Goal: Navigation & Orientation: Find specific page/section

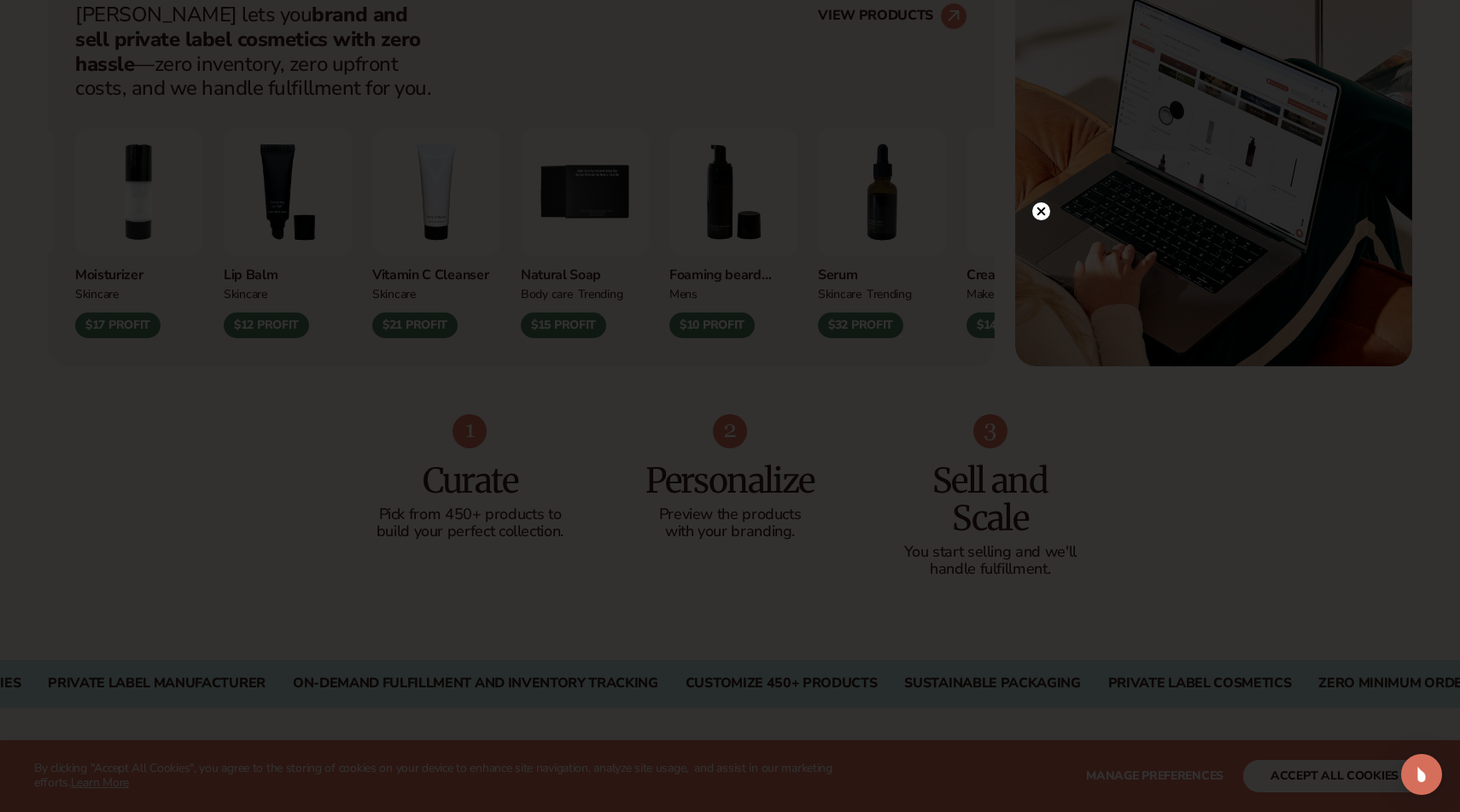
scroll to position [738, 0]
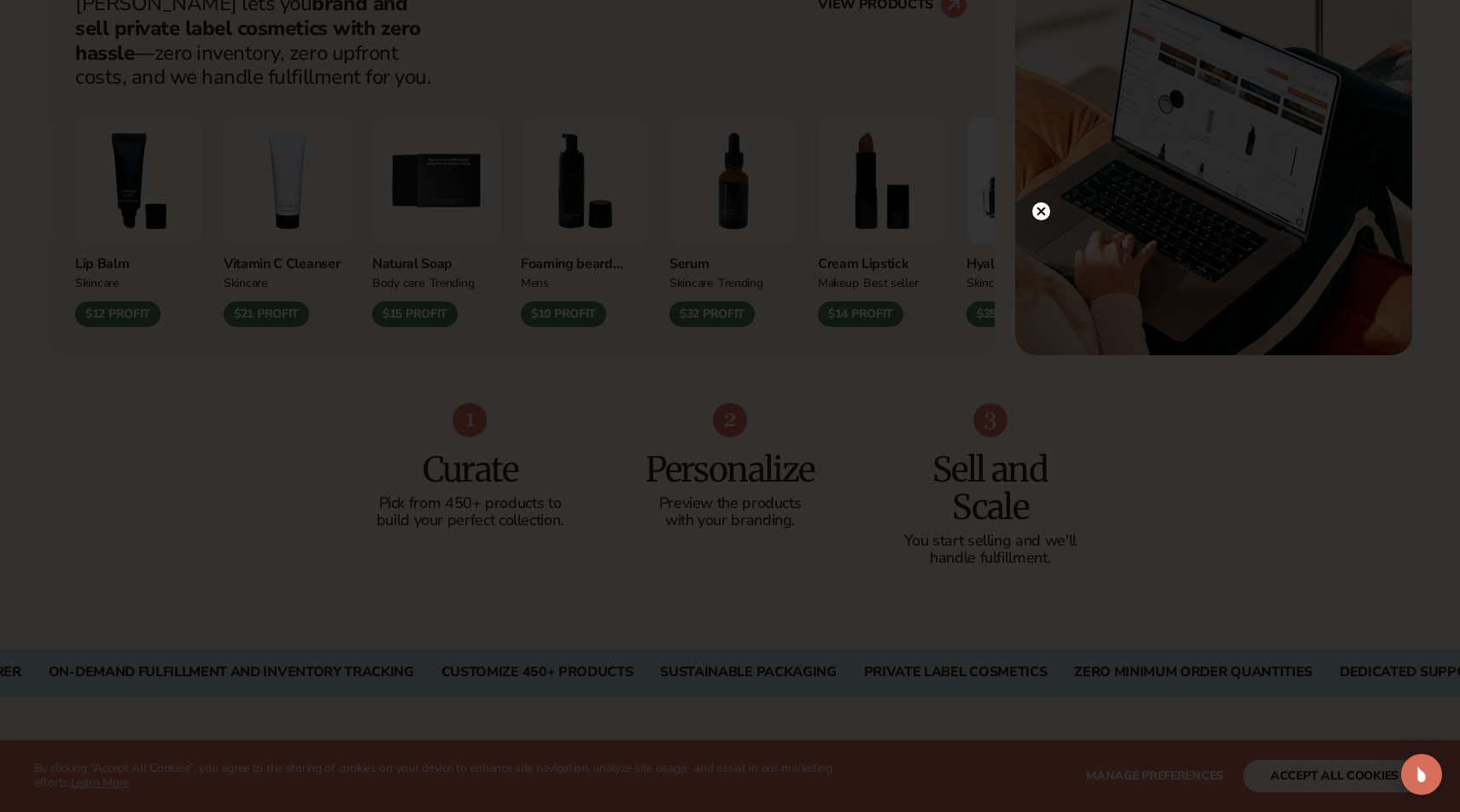
click at [1044, 213] on icon at bounding box center [1042, 212] width 9 height 9
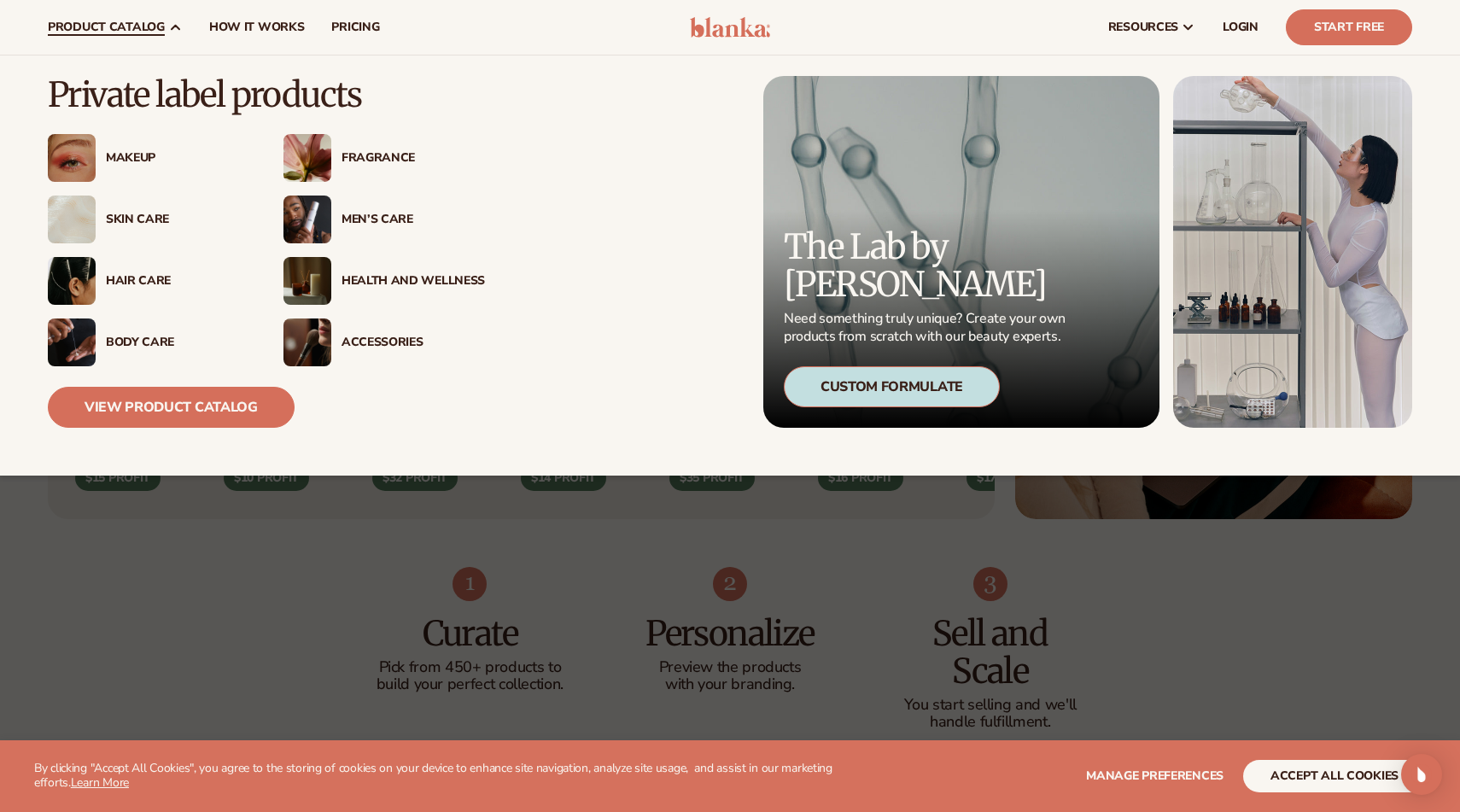
scroll to position [579, 0]
click at [78, 154] on img at bounding box center [71, 157] width 47 height 47
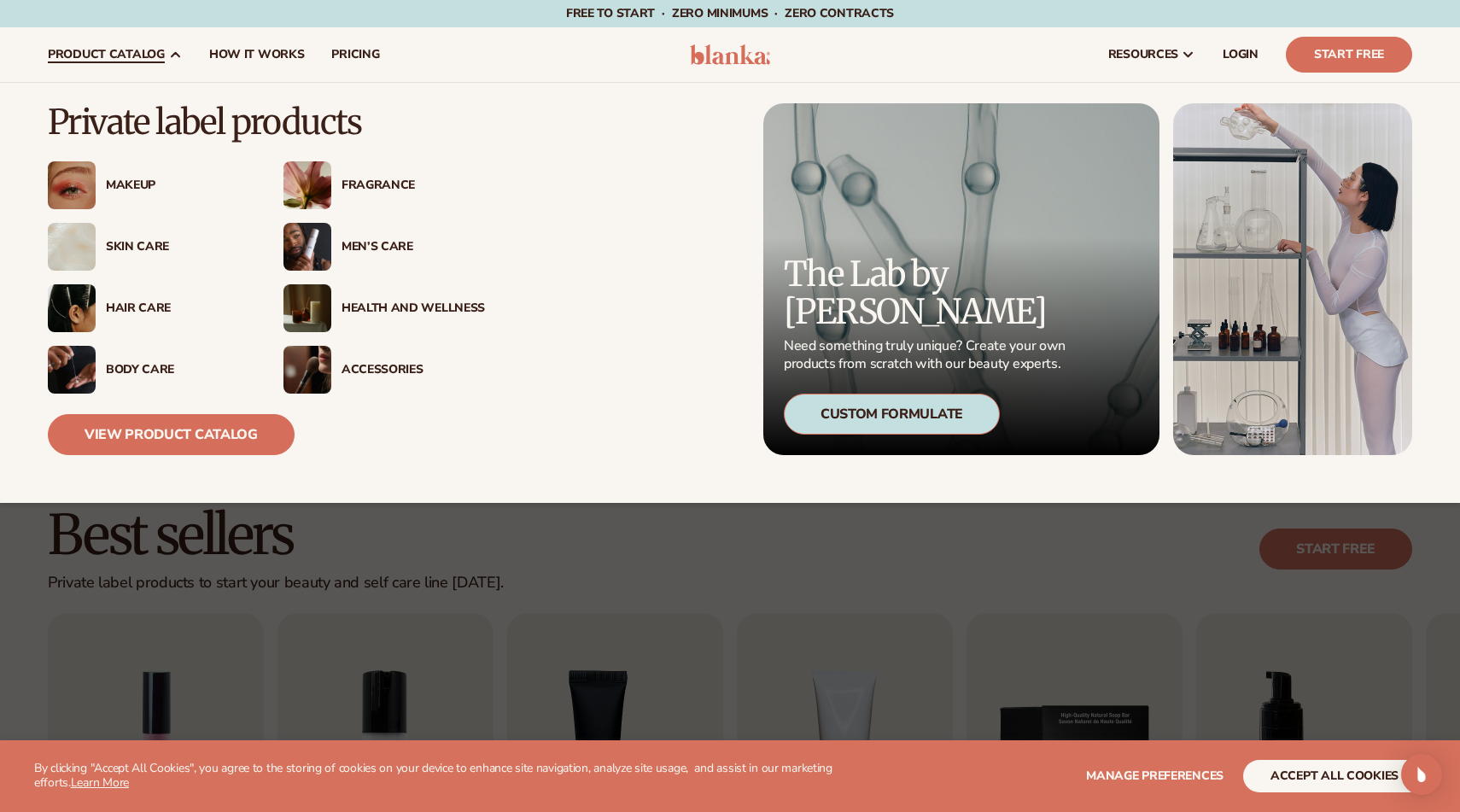
click at [80, 255] on img at bounding box center [71, 247] width 47 height 47
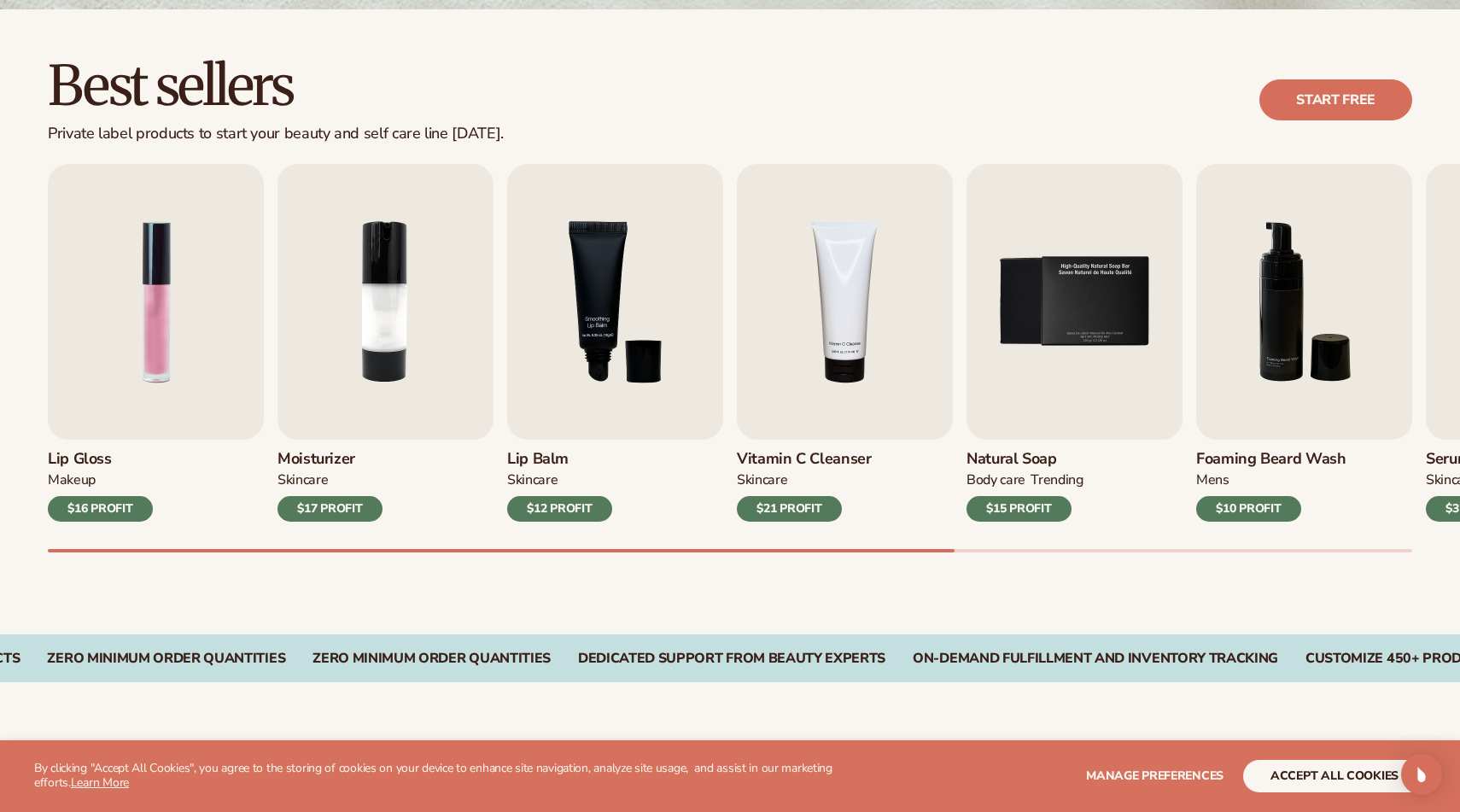
scroll to position [453, 0]
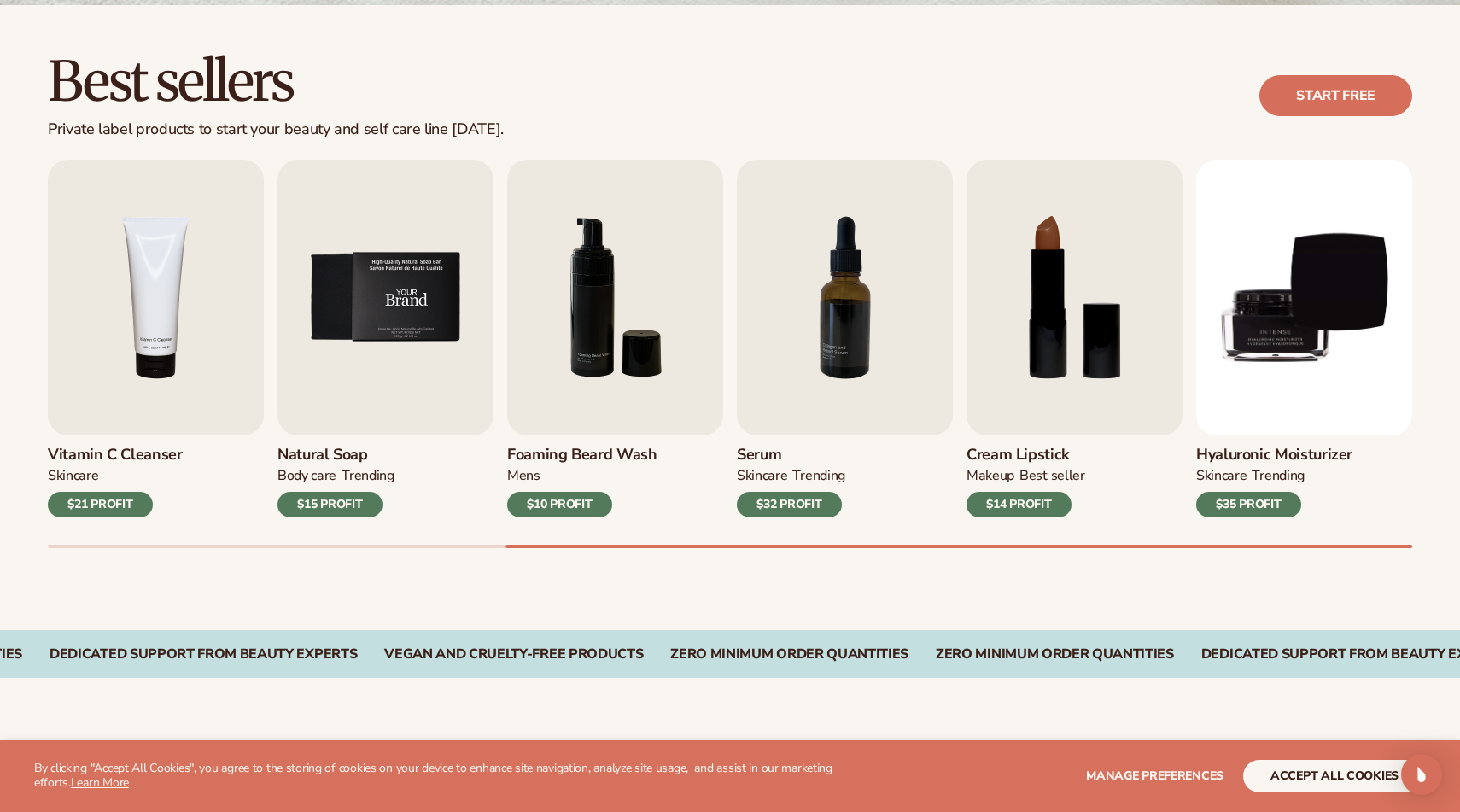
click at [413, 351] on img "5 / 9" at bounding box center [386, 297] width 216 height 276
click at [386, 304] on img "5 / 9" at bounding box center [386, 297] width 216 height 276
click at [184, 354] on img "4 / 9" at bounding box center [156, 297] width 216 height 276
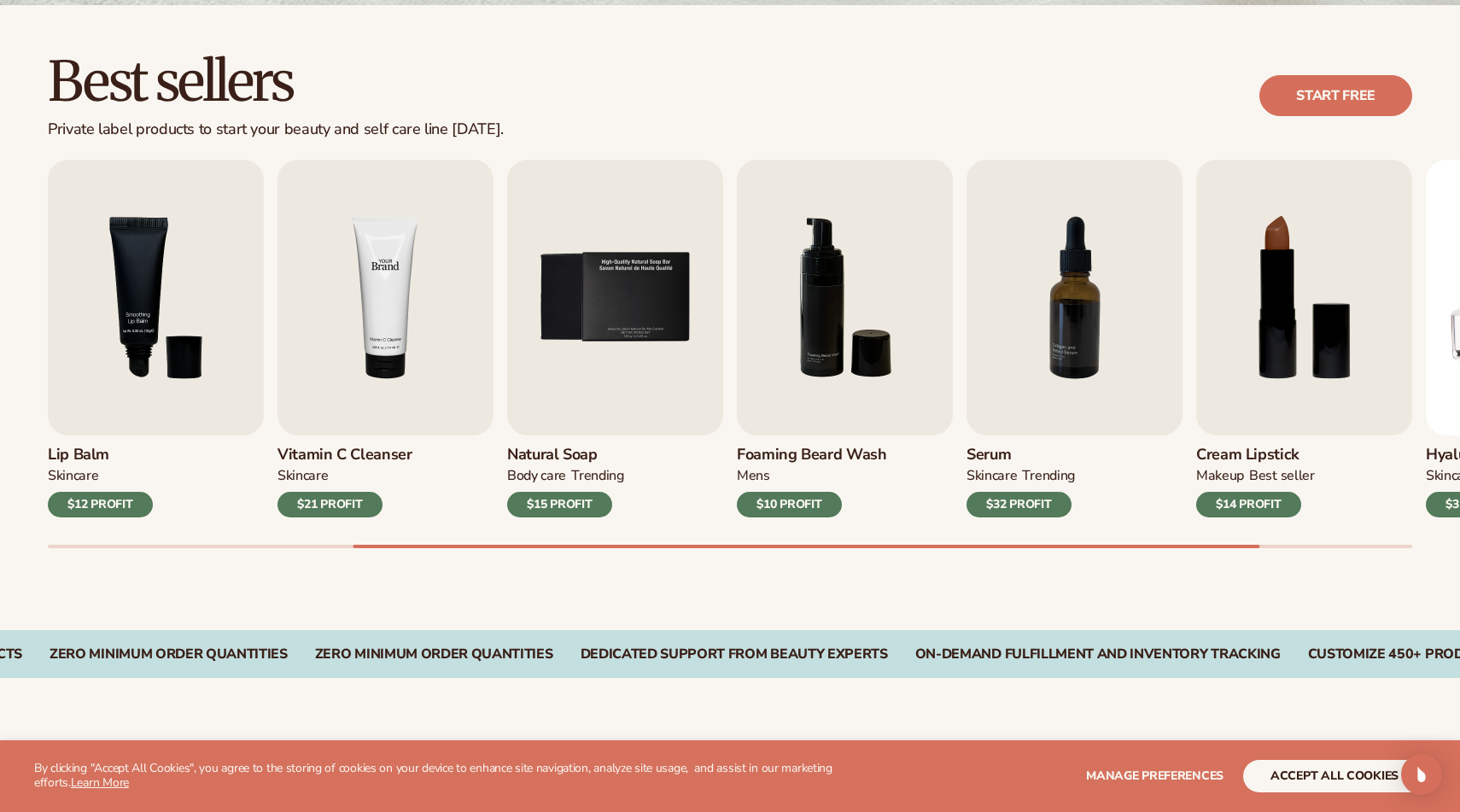
scroll to position [434, 0]
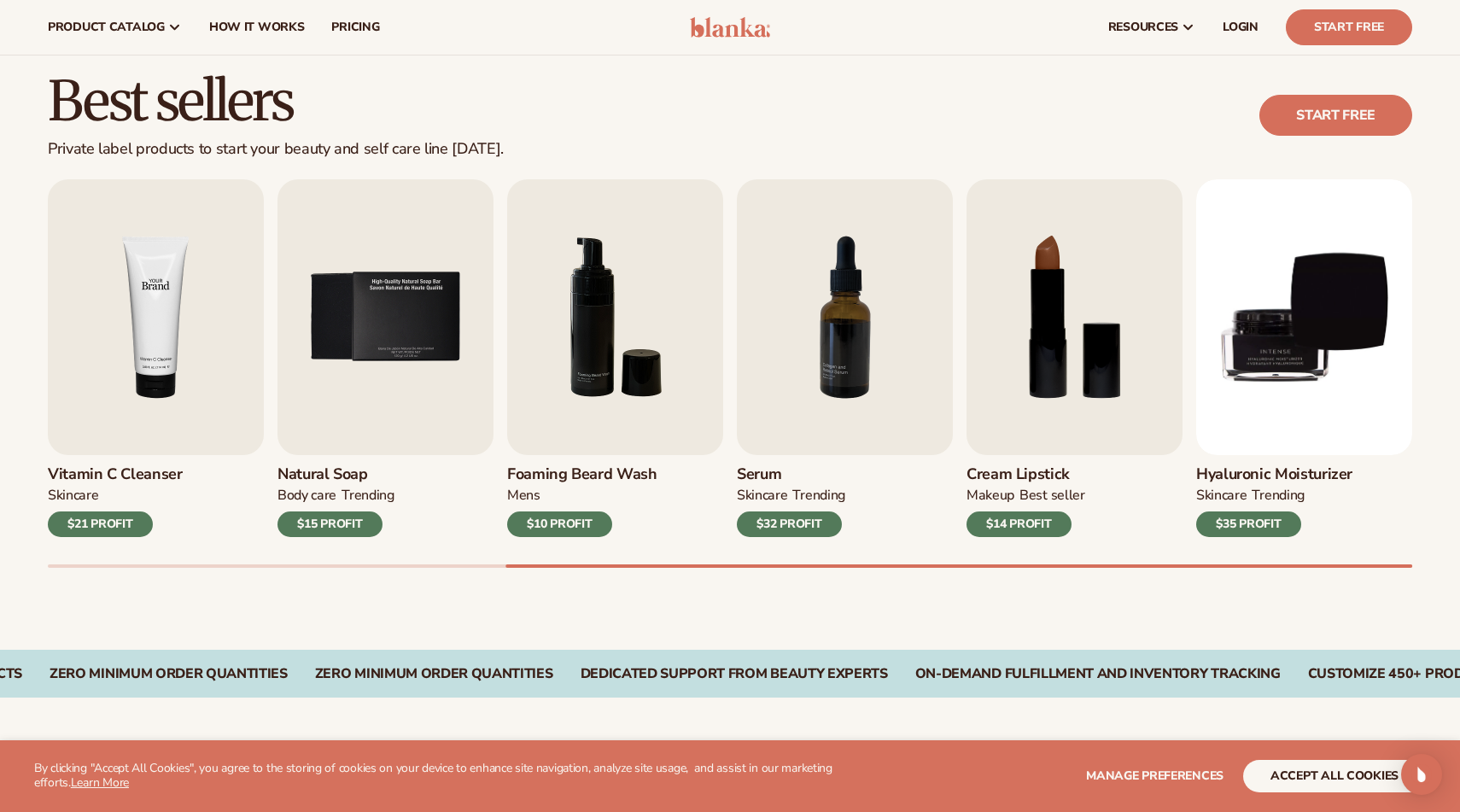
click at [130, 337] on img "4 / 9" at bounding box center [156, 317] width 216 height 276
click at [415, 351] on img "5 / 9" at bounding box center [386, 317] width 216 height 276
click at [604, 381] on img "6 / 9" at bounding box center [616, 317] width 216 height 276
click at [804, 530] on div "$32 PROFIT" at bounding box center [789, 524] width 105 height 26
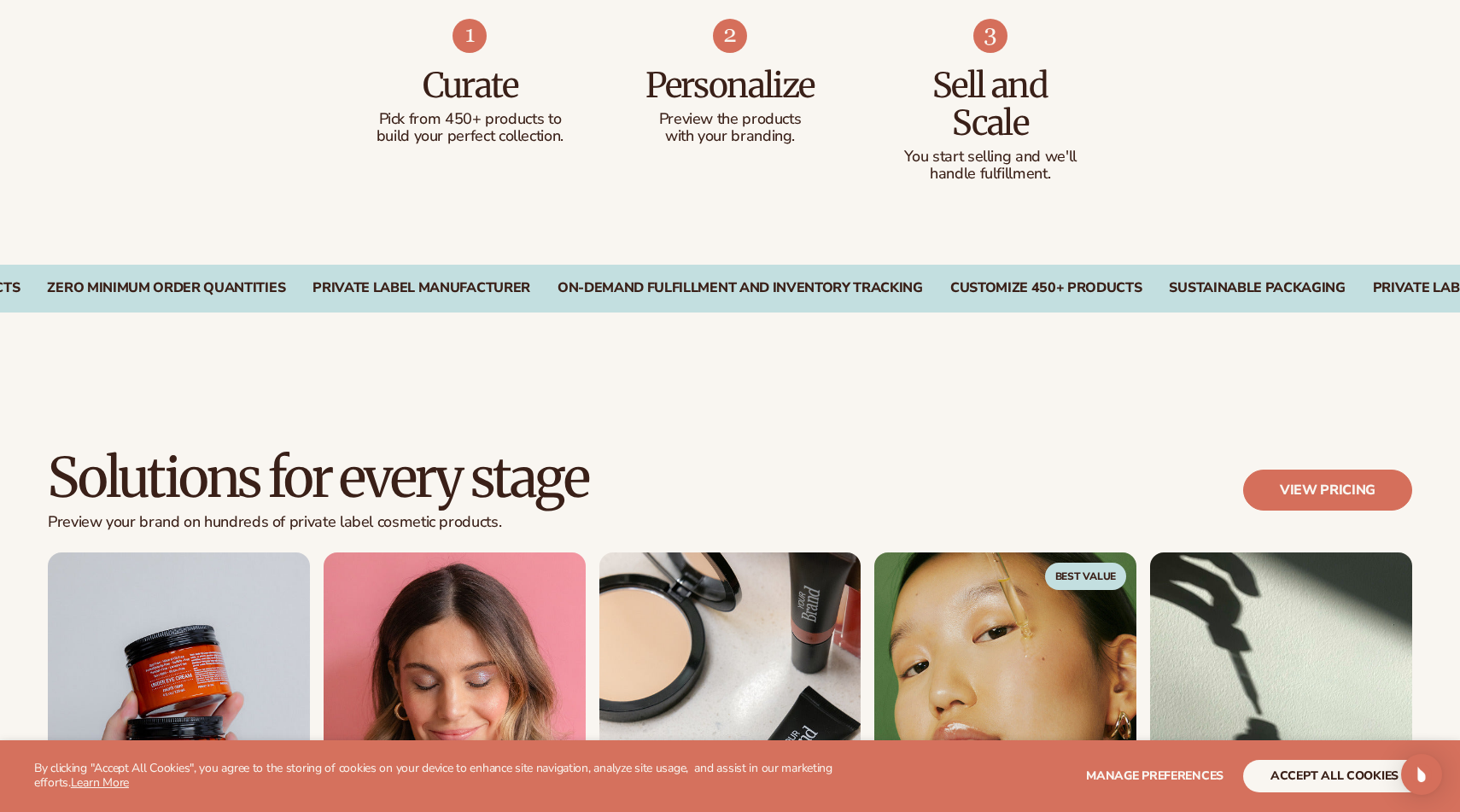
scroll to position [1131, 0]
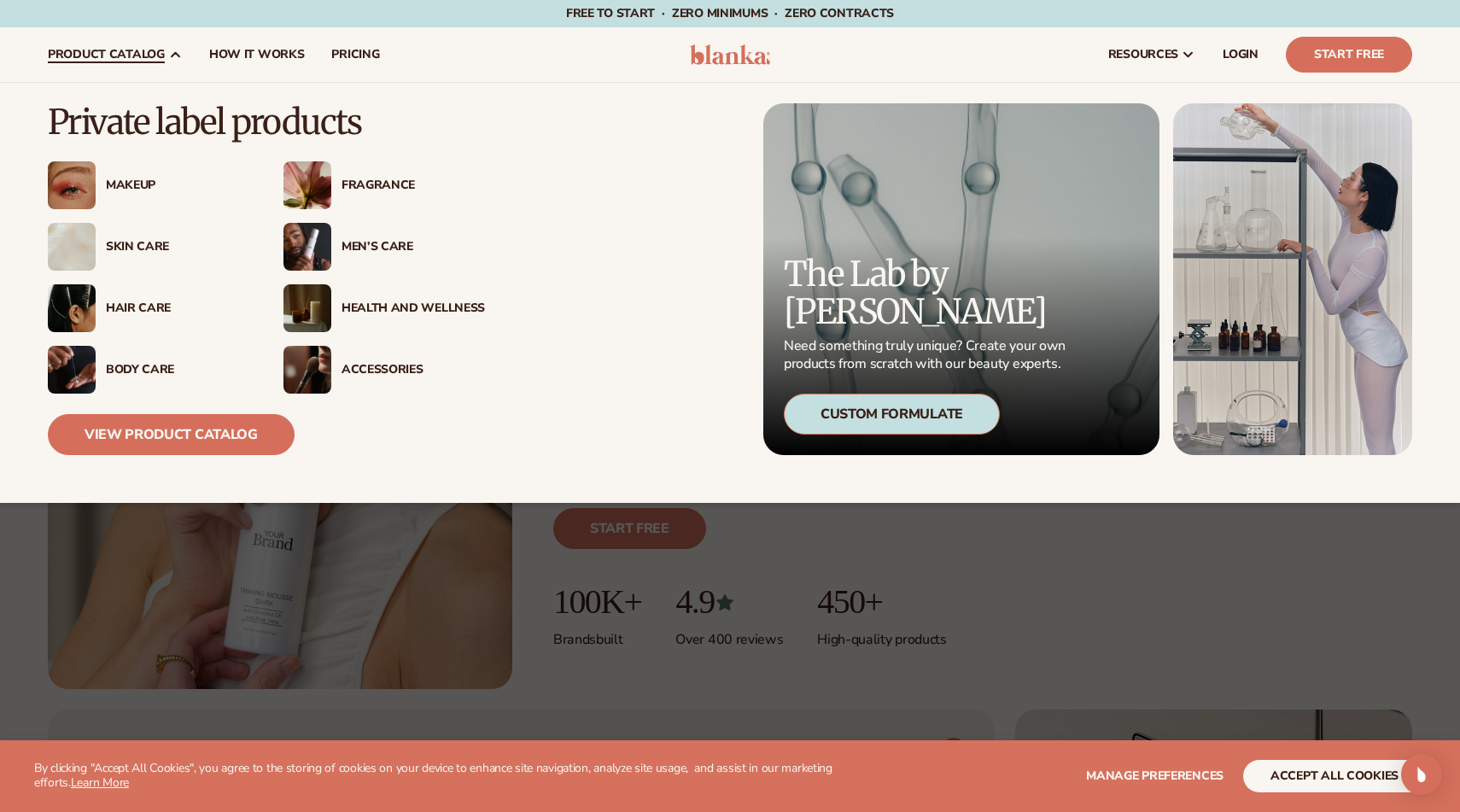
click at [381, 247] on div "Men’s Care" at bounding box center [413, 247] width 143 height 14
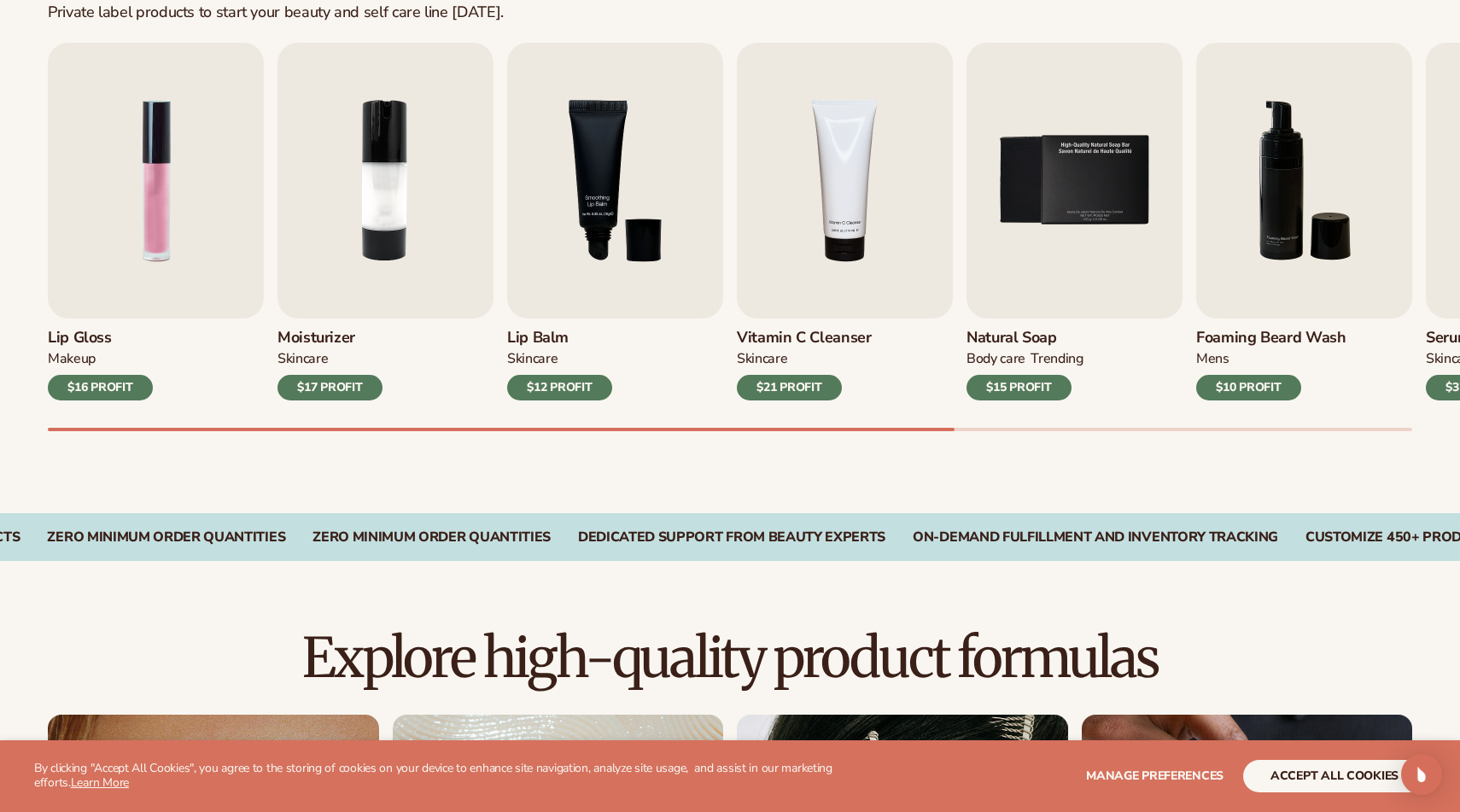
scroll to position [574, 0]
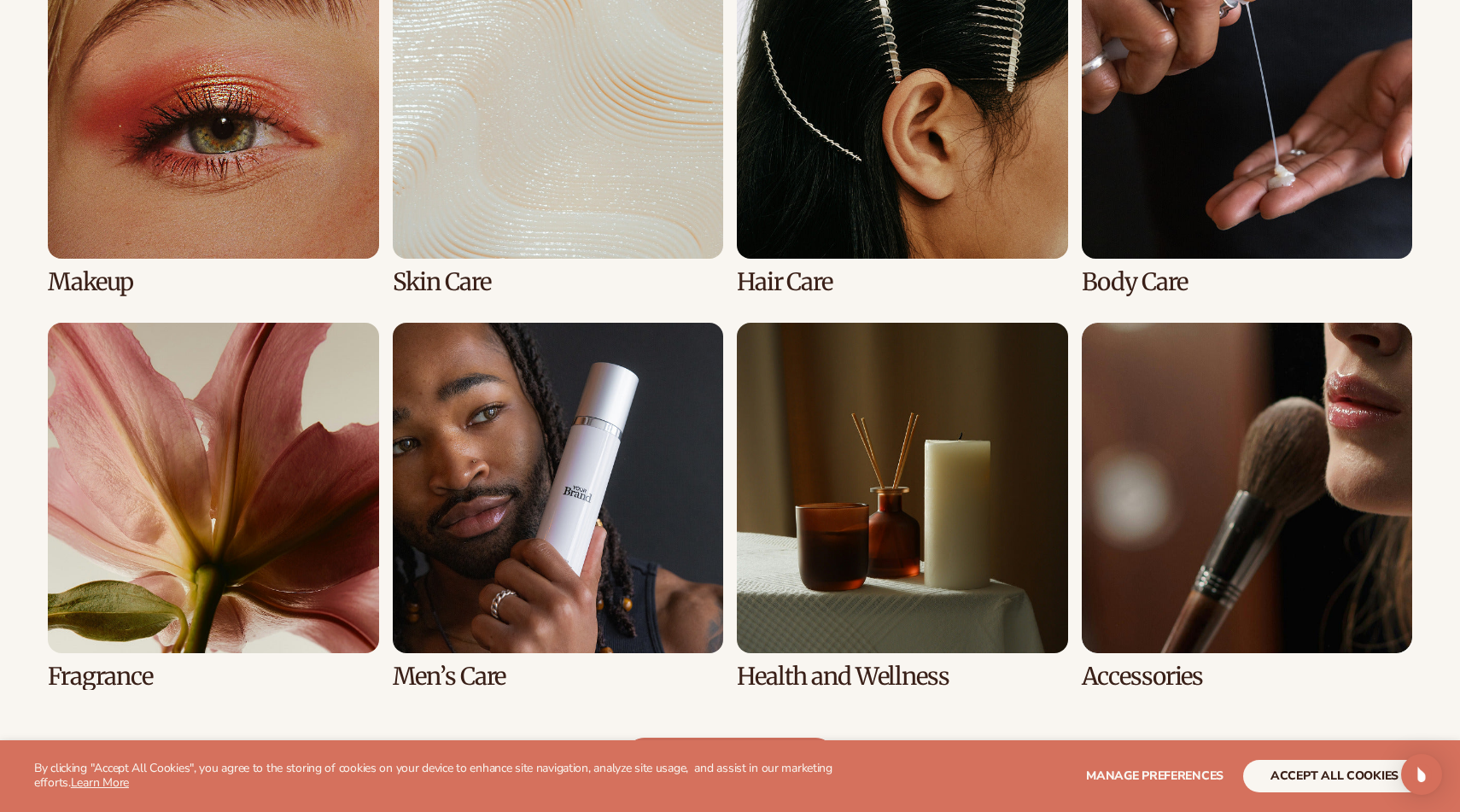
click at [548, 471] on link "6 / 8" at bounding box center [558, 506] width 331 height 367
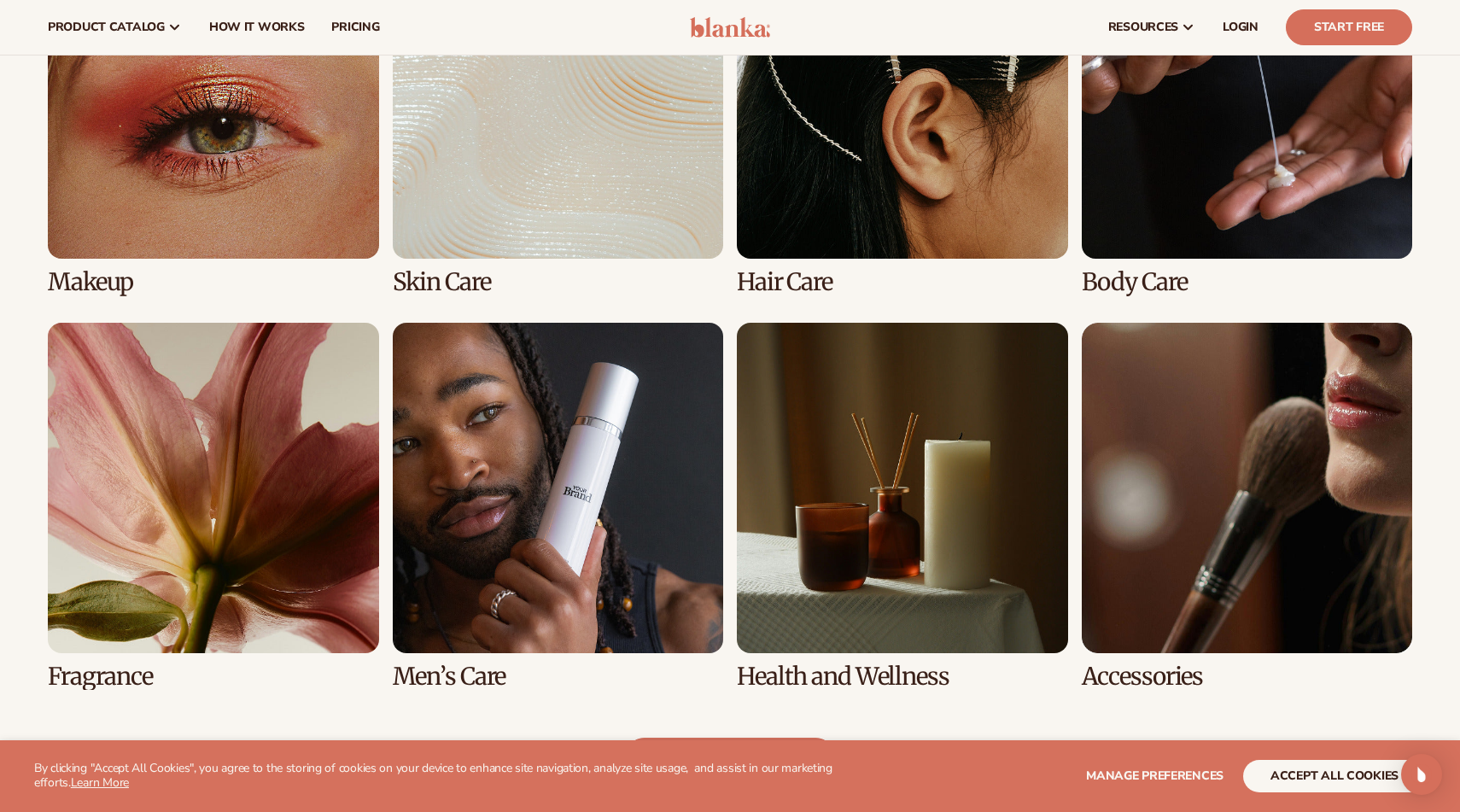
scroll to position [1353, 0]
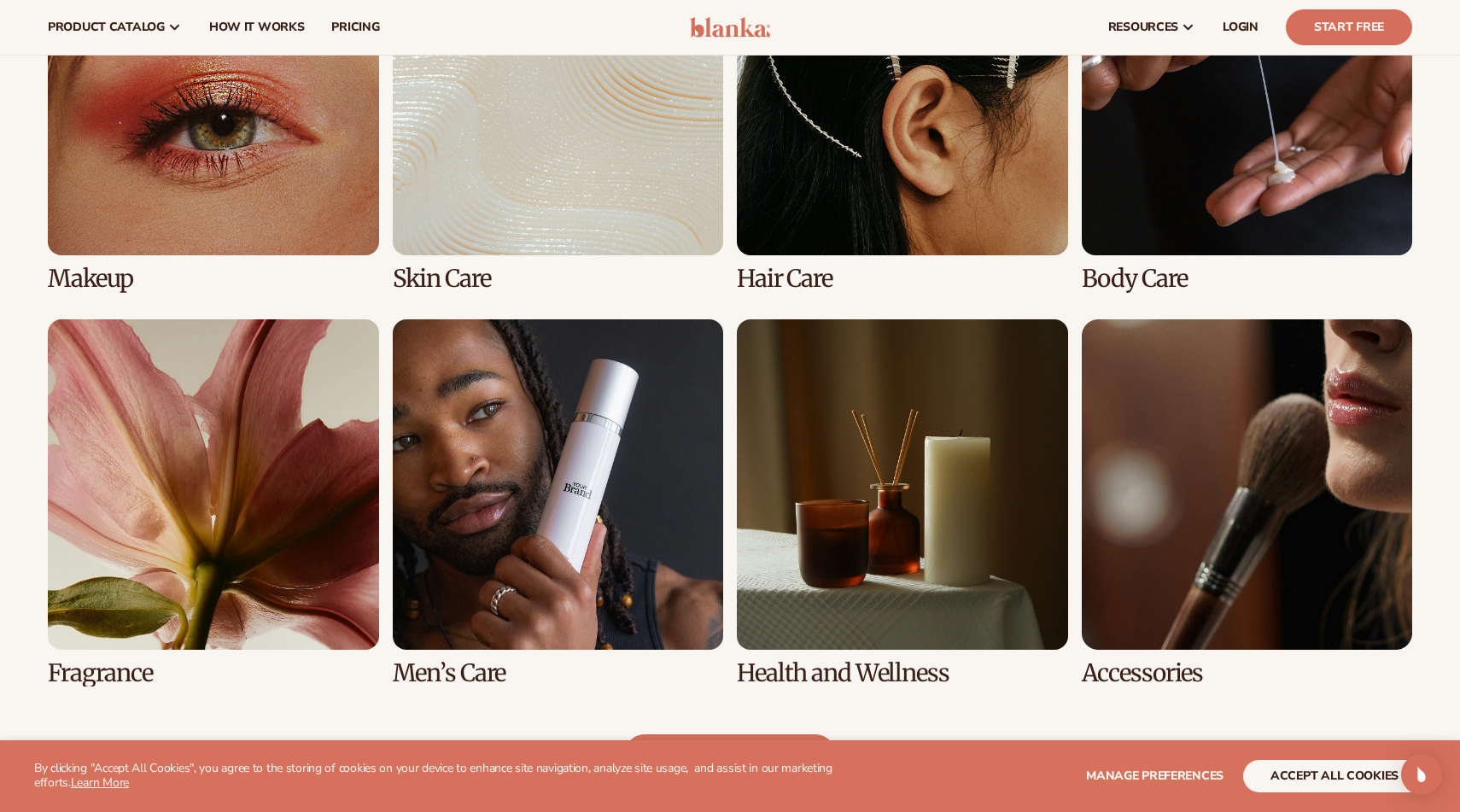
click at [556, 546] on link "6 / 8" at bounding box center [558, 503] width 331 height 367
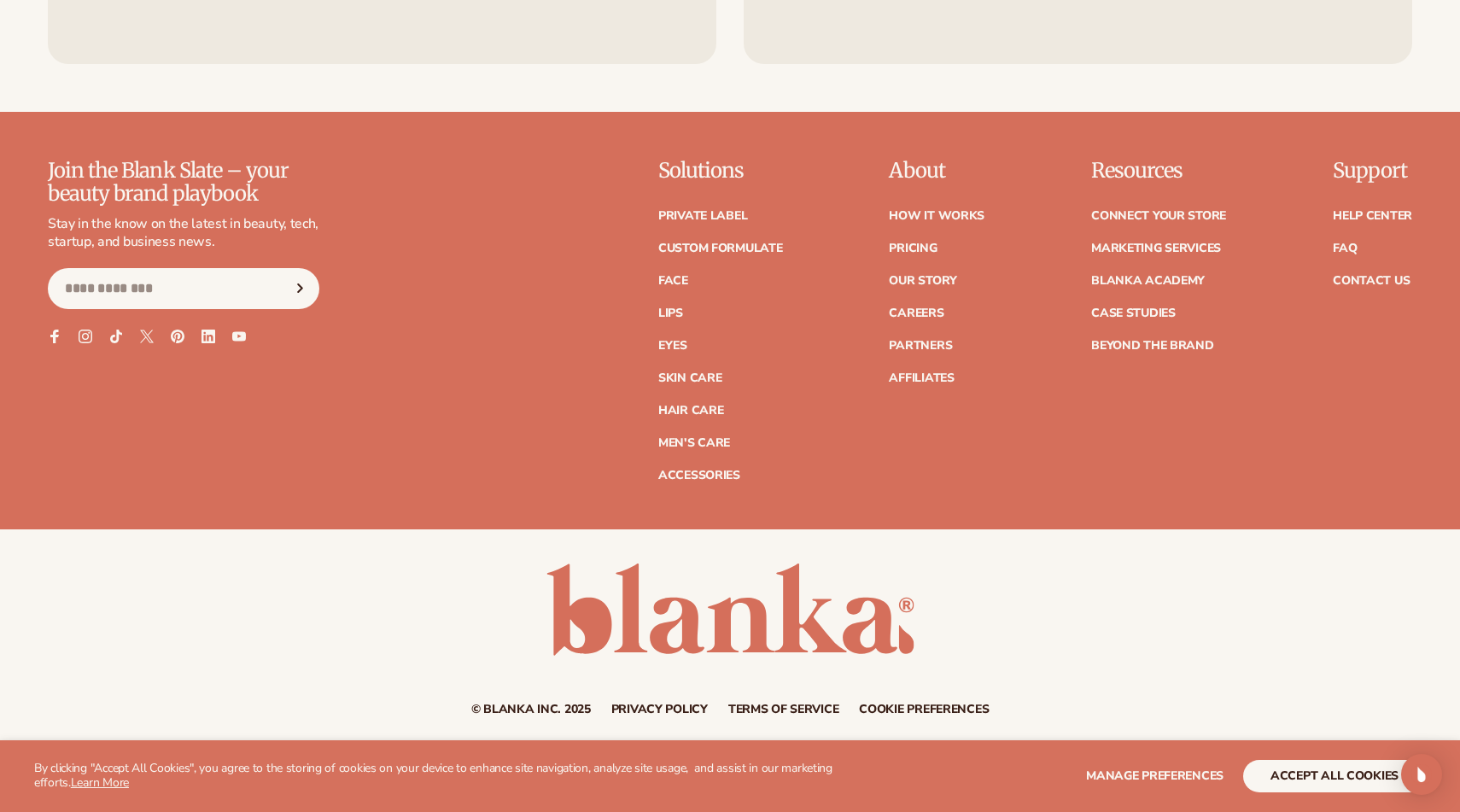
scroll to position [3178, 0]
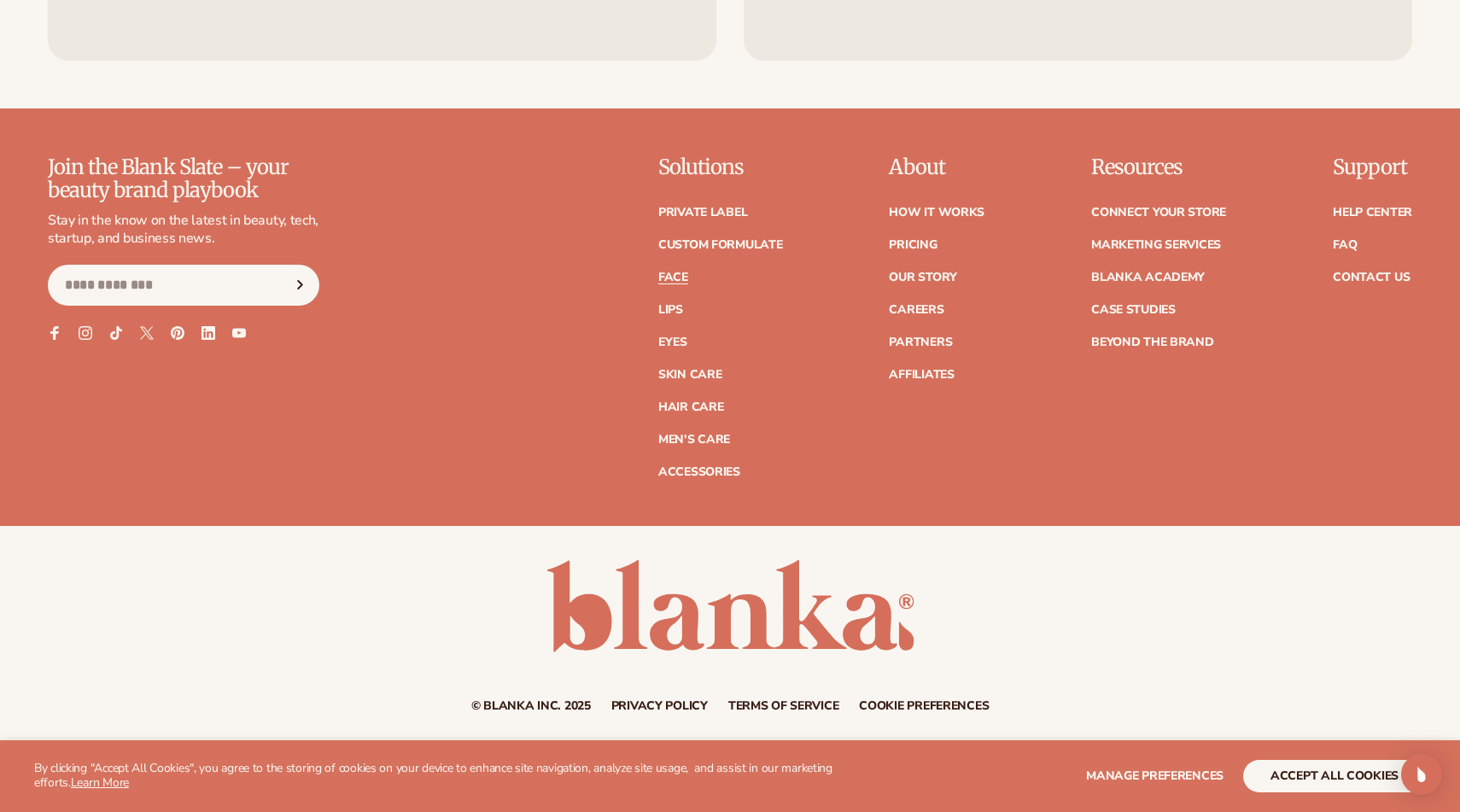
click at [677, 283] on link "Face" at bounding box center [674, 277] width 30 height 12
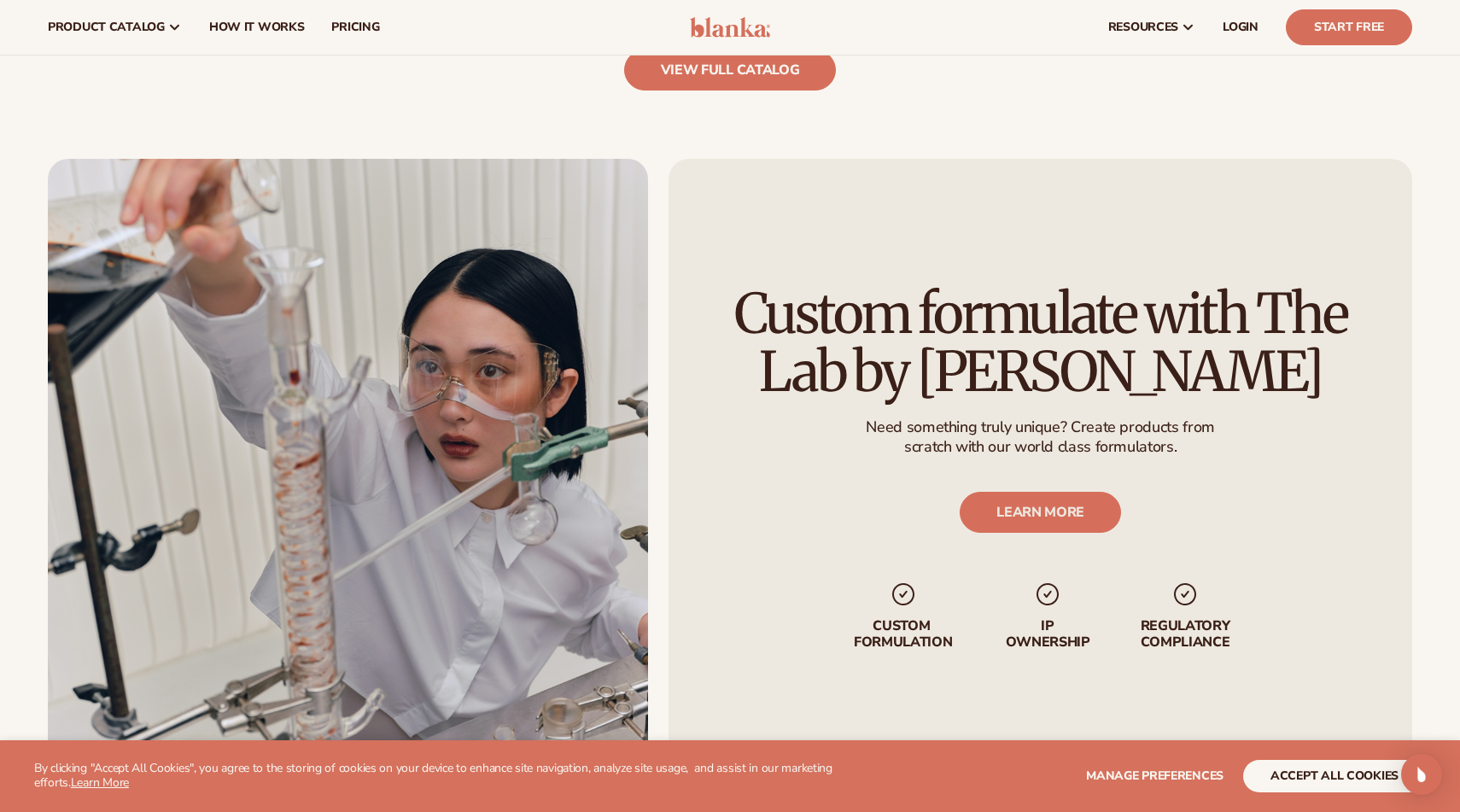
scroll to position [2057, 0]
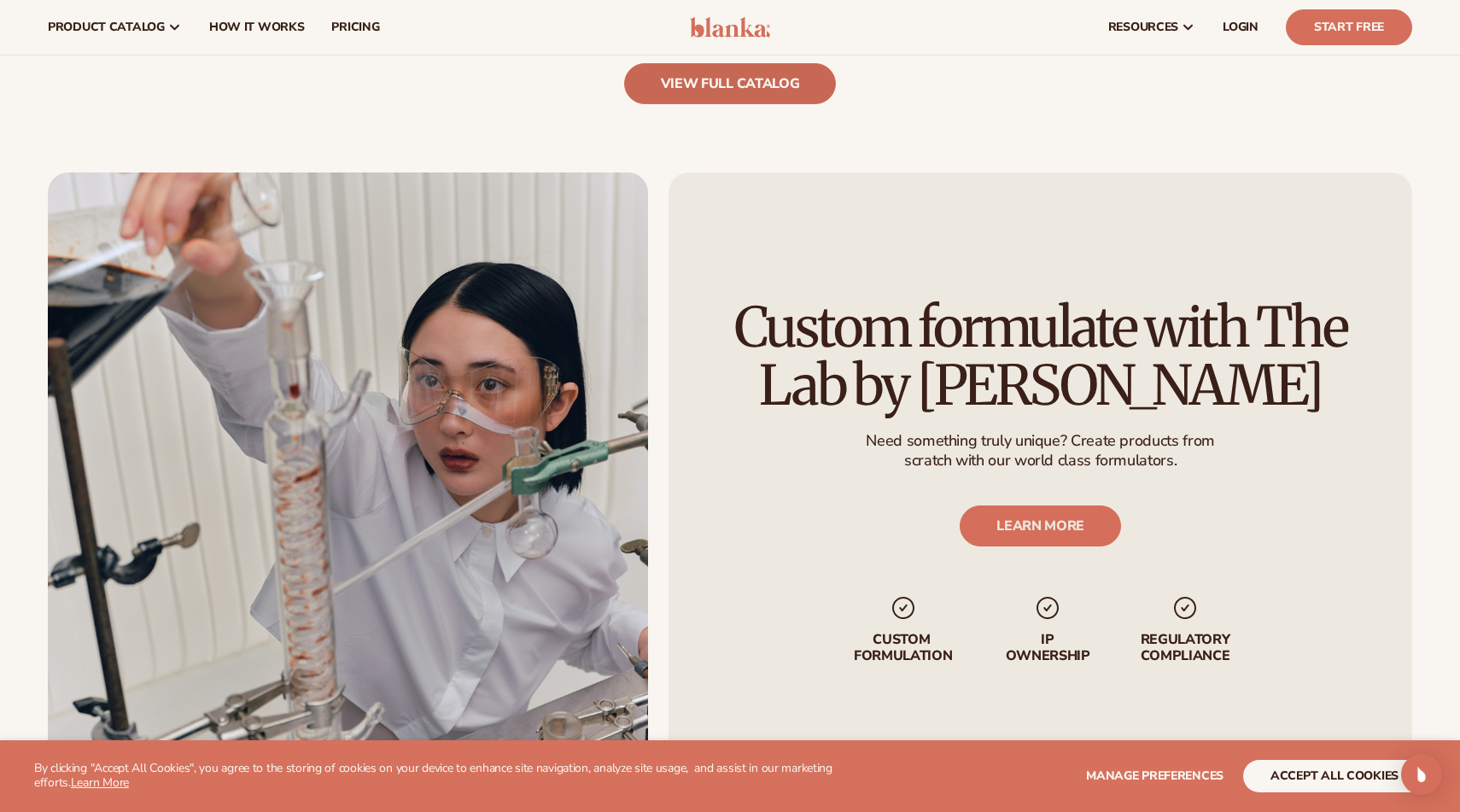
click at [748, 87] on link "view full catalog" at bounding box center [730, 83] width 213 height 41
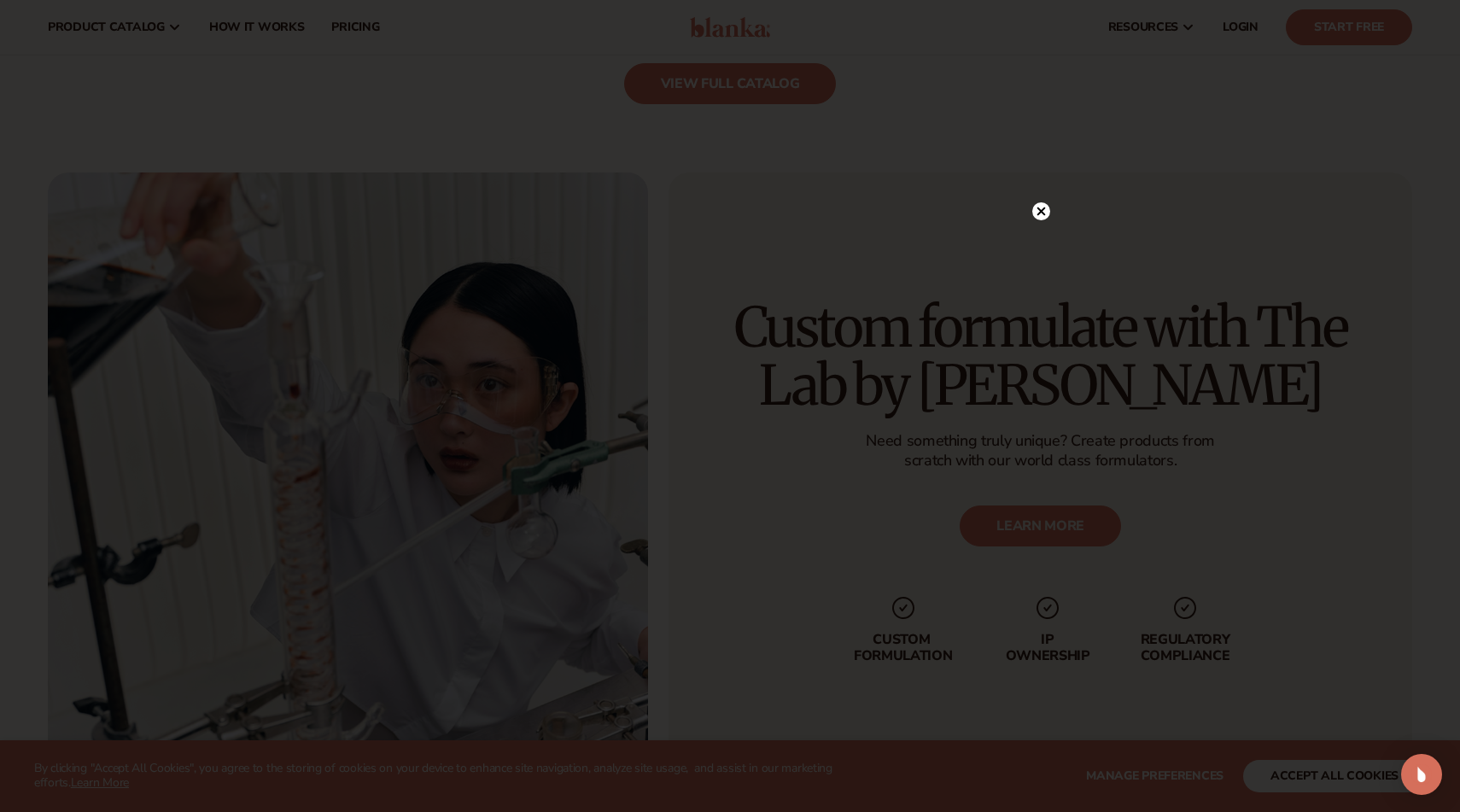
scroll to position [2058, 0]
click at [1035, 212] on circle at bounding box center [1041, 211] width 18 height 18
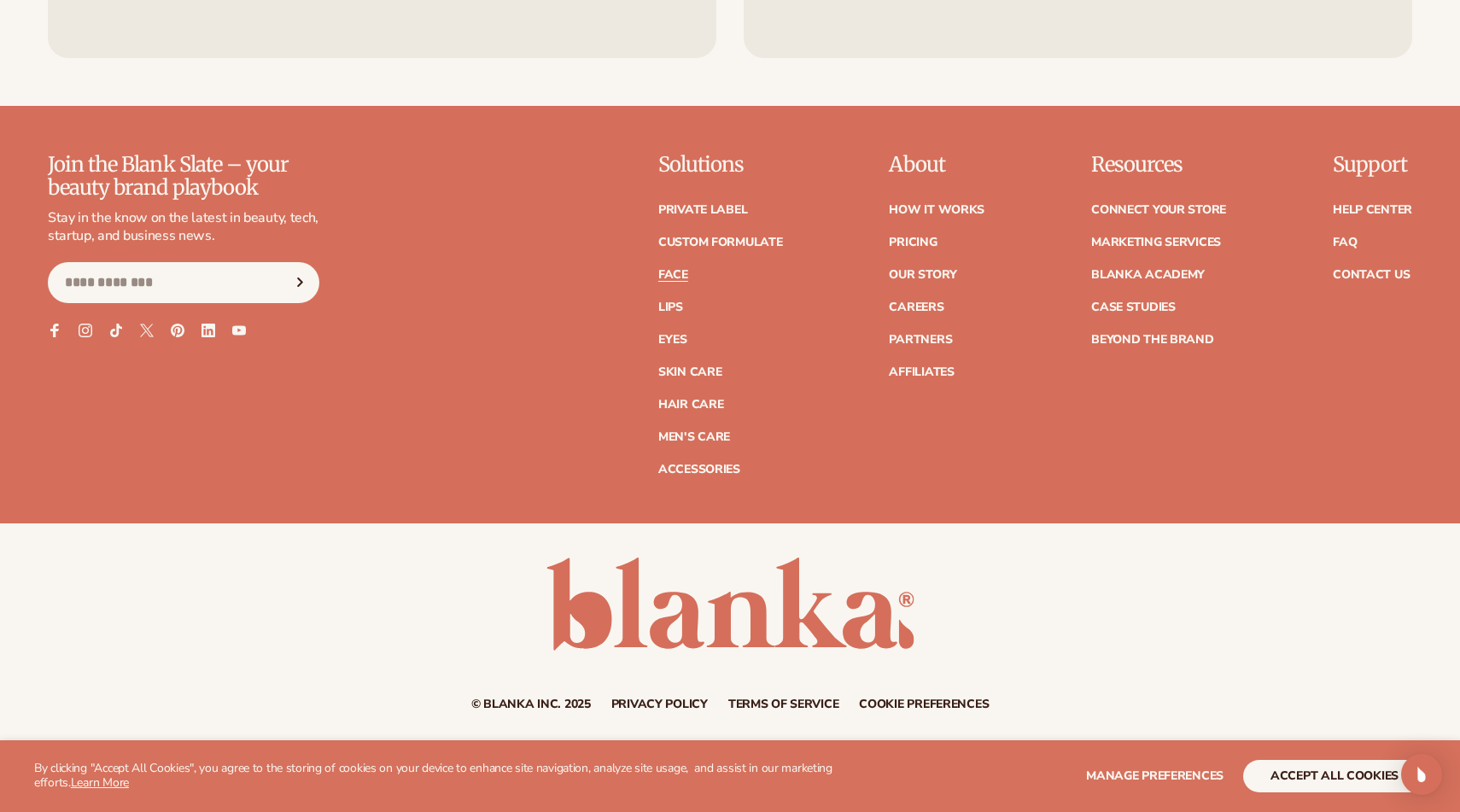
scroll to position [3493, 0]
